Goal: Information Seeking & Learning: Learn about a topic

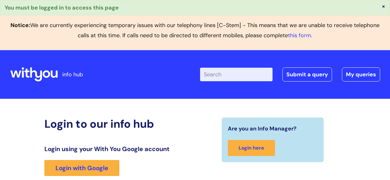
scroll to position [139, 0]
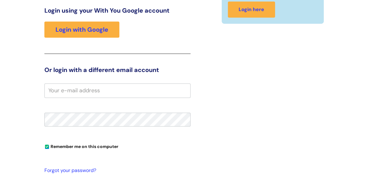
type input "KEV"
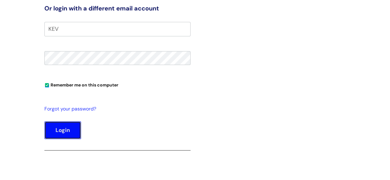
click at [69, 135] on button "Login" at bounding box center [62, 131] width 37 height 18
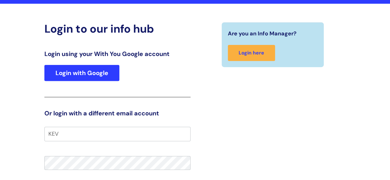
scroll to position [77, 0]
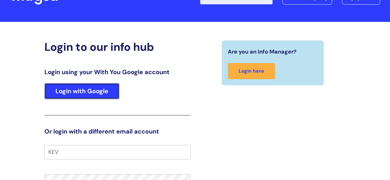
click at [93, 92] on link "Login with Google" at bounding box center [81, 91] width 75 height 16
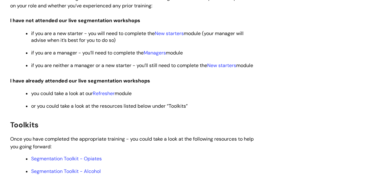
scroll to position [309, 0]
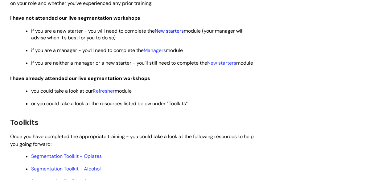
click at [170, 34] on link "New starters" at bounding box center [169, 31] width 29 height 6
